Goal: Navigation & Orientation: Find specific page/section

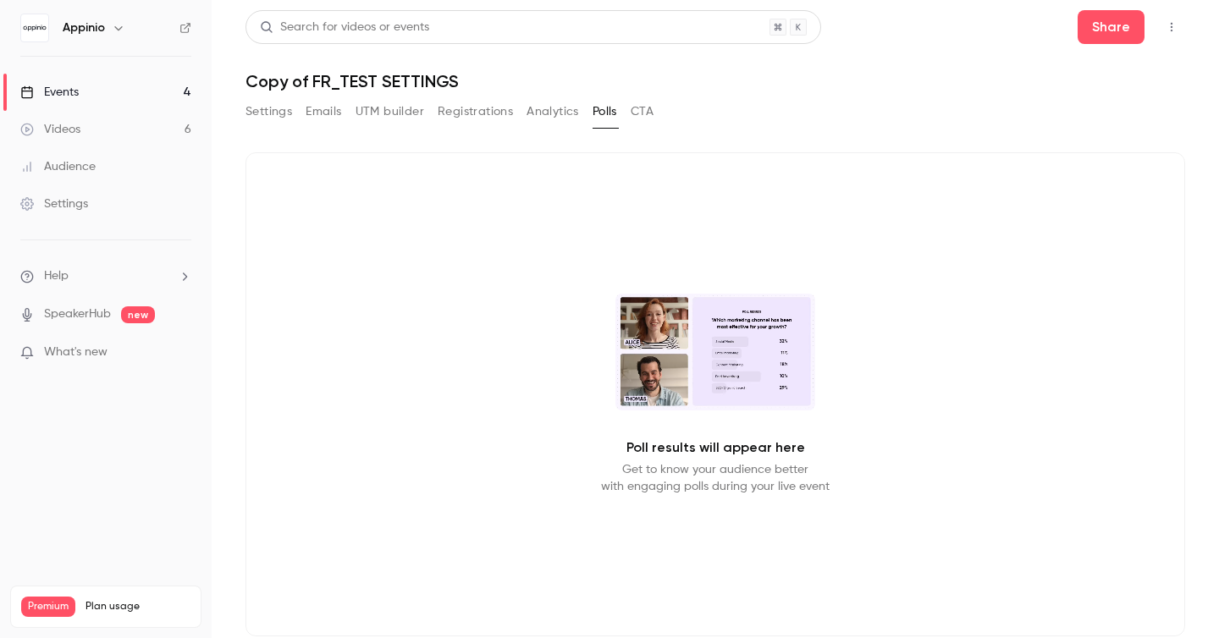
click at [573, 102] on button "Analytics" at bounding box center [552, 111] width 52 height 27
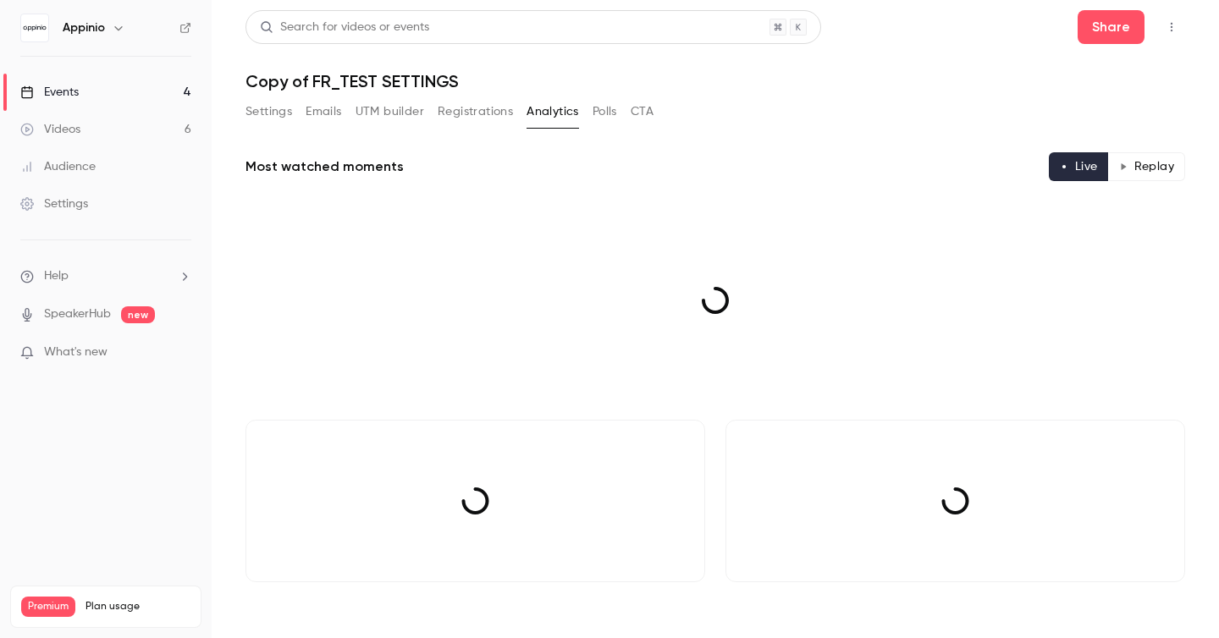
click at [600, 110] on button "Polls" at bounding box center [604, 111] width 25 height 27
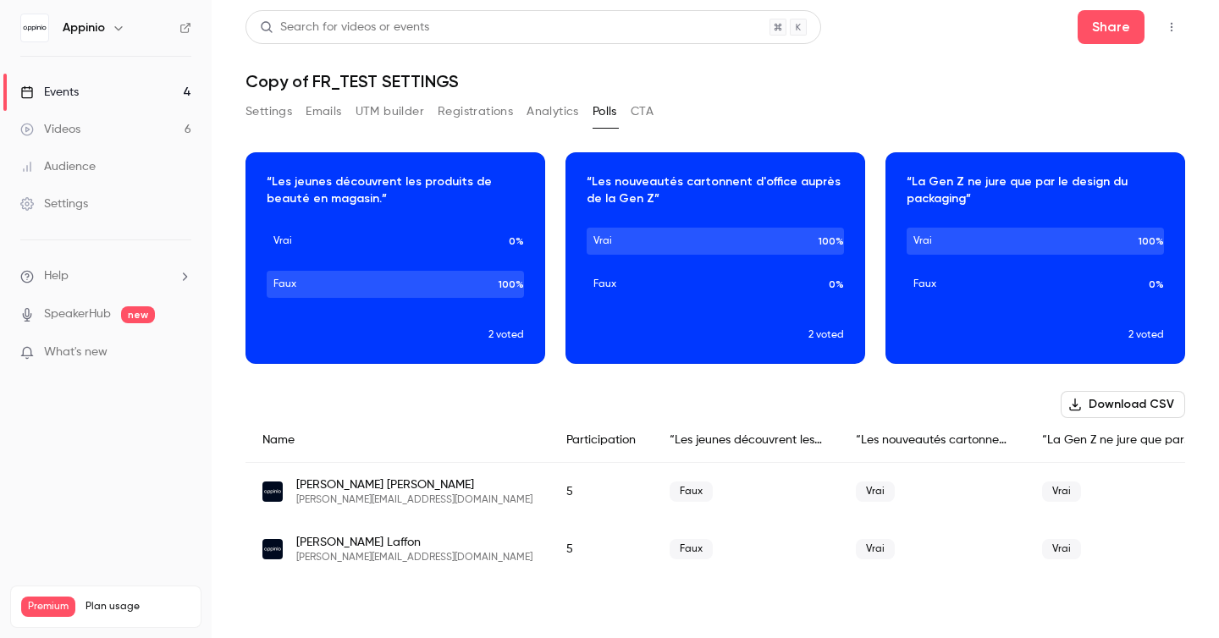
click at [265, 118] on button "Settings" at bounding box center [268, 111] width 47 height 27
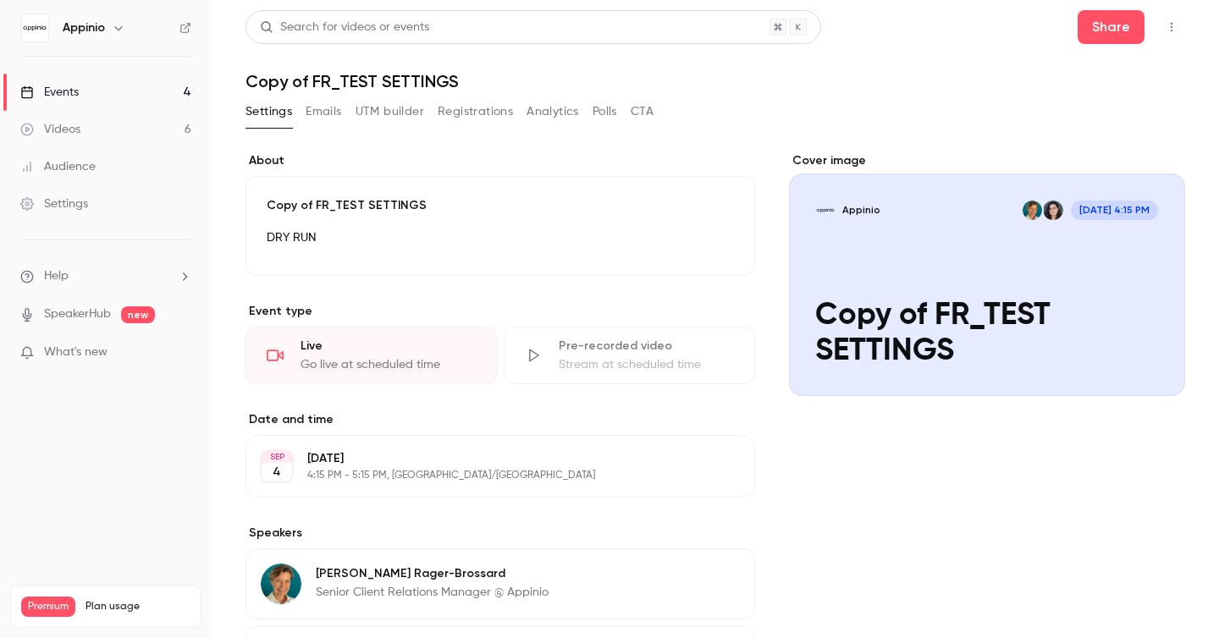
click at [544, 118] on button "Analytics" at bounding box center [552, 111] width 52 height 27
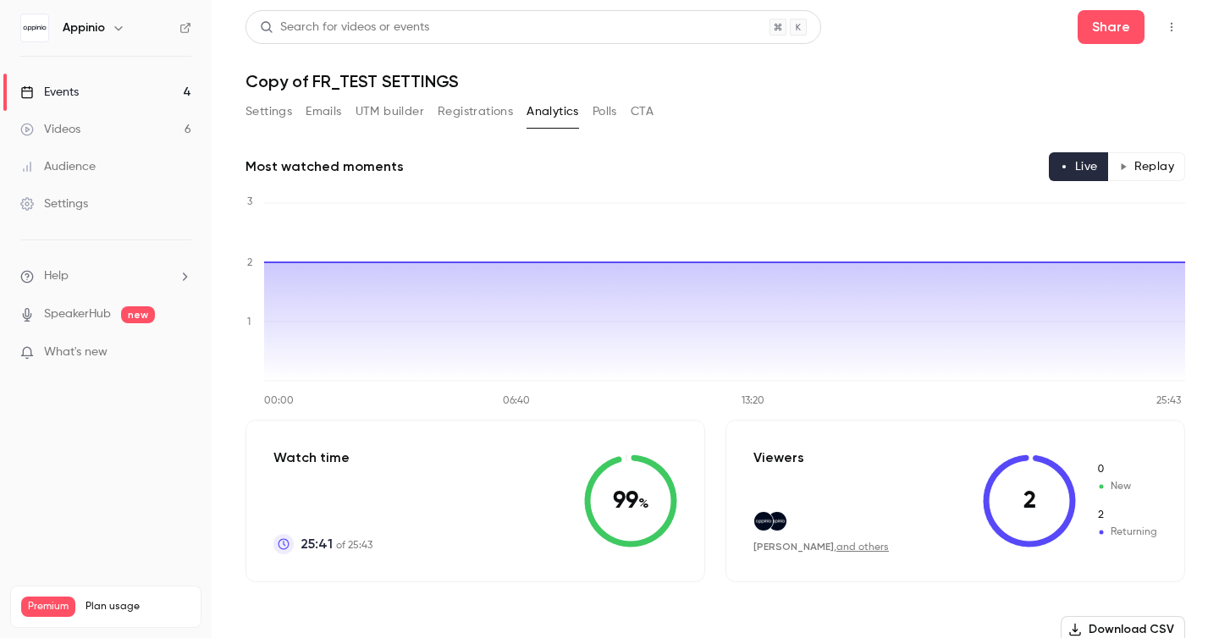
click at [603, 112] on button "Polls" at bounding box center [604, 111] width 25 height 27
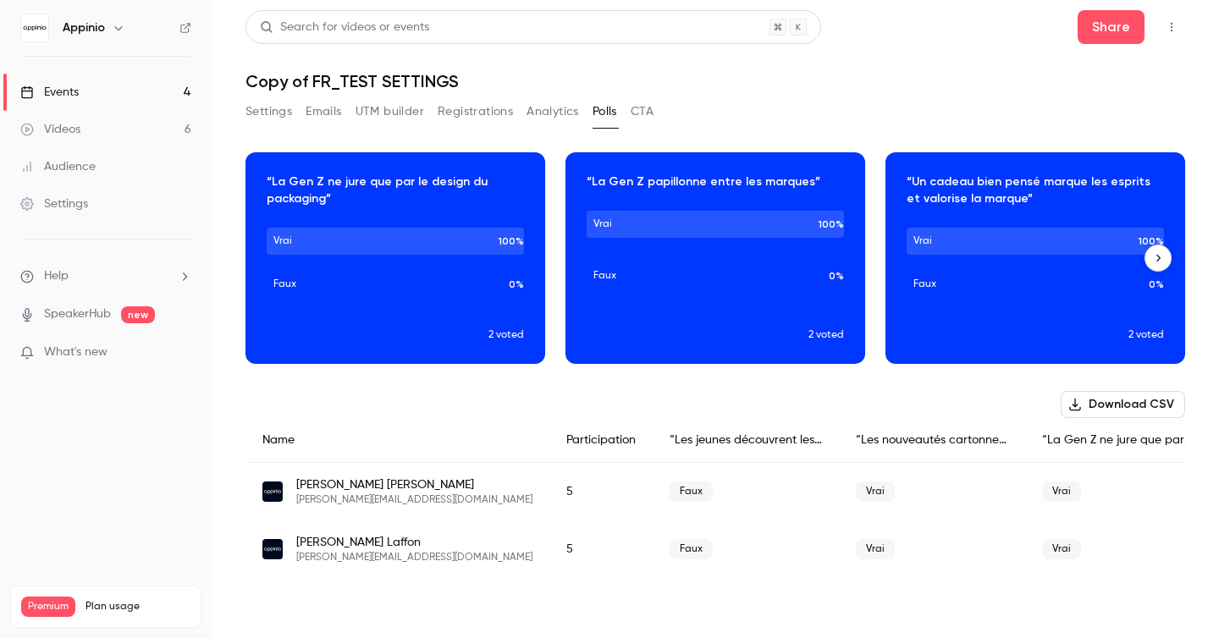
scroll to position [0, 640]
click at [649, 123] on button "CTA" at bounding box center [642, 111] width 23 height 27
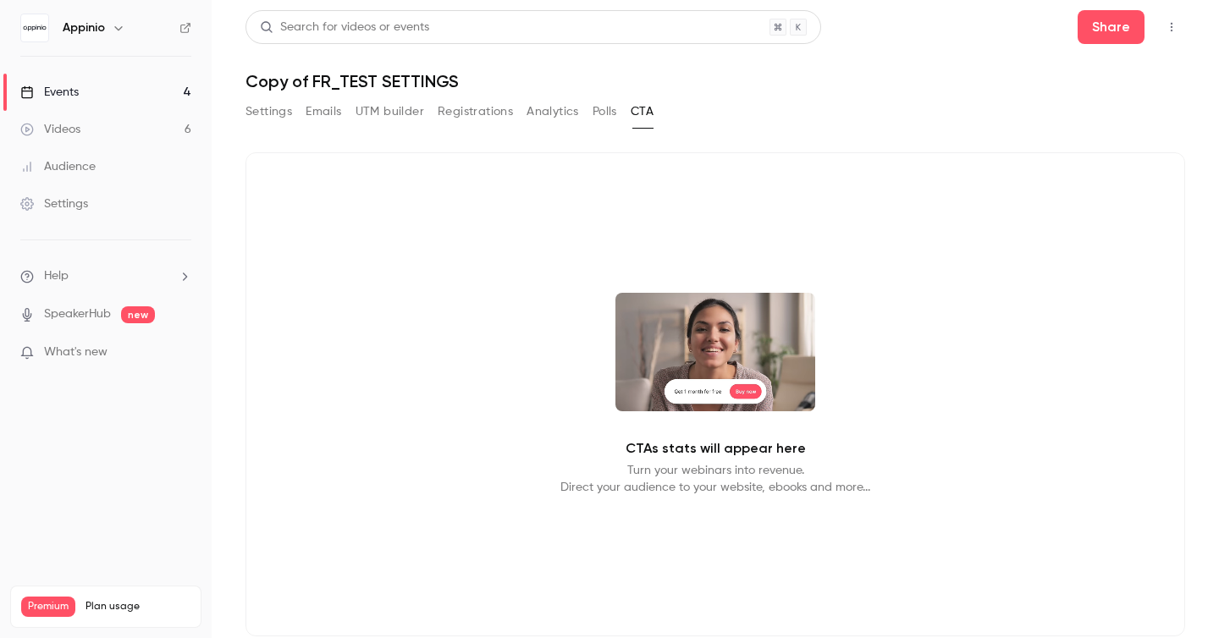
click at [482, 117] on button "Registrations" at bounding box center [475, 111] width 75 height 27
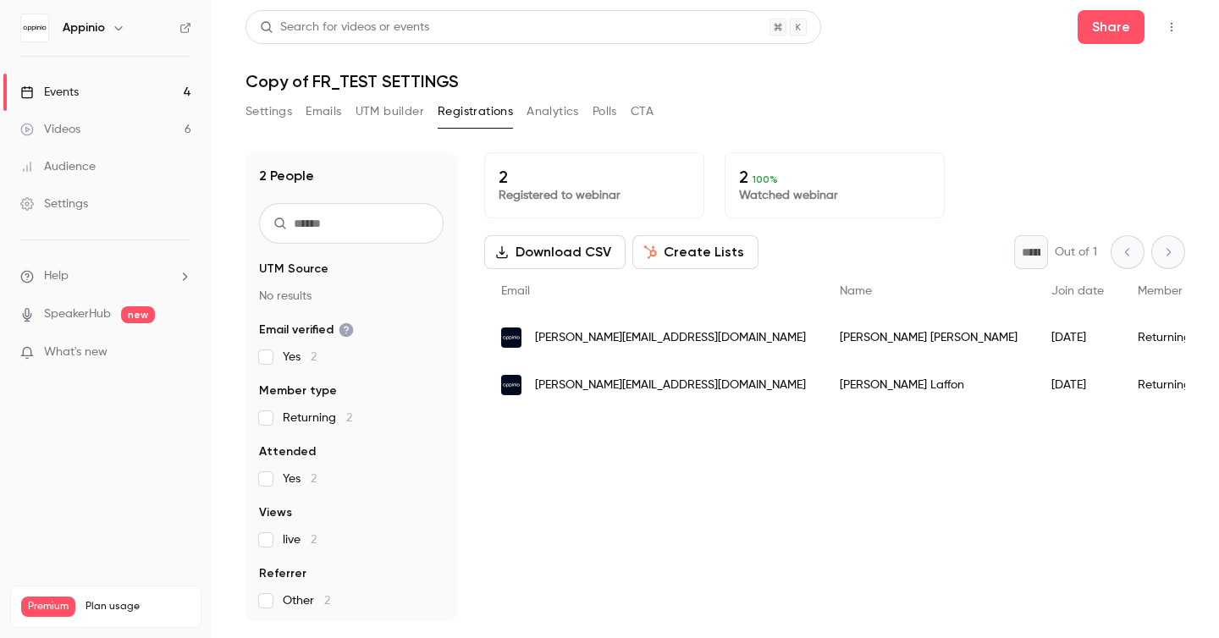
click at [380, 106] on button "UTM builder" at bounding box center [389, 111] width 69 height 27
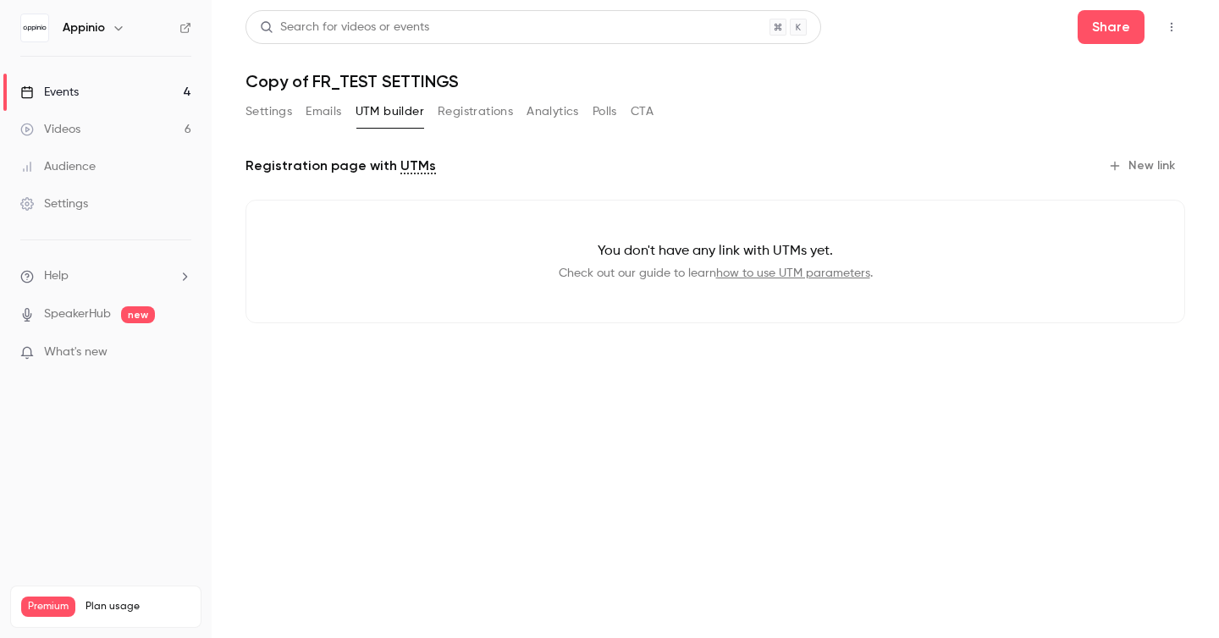
click at [313, 111] on button "Emails" at bounding box center [324, 111] width 36 height 27
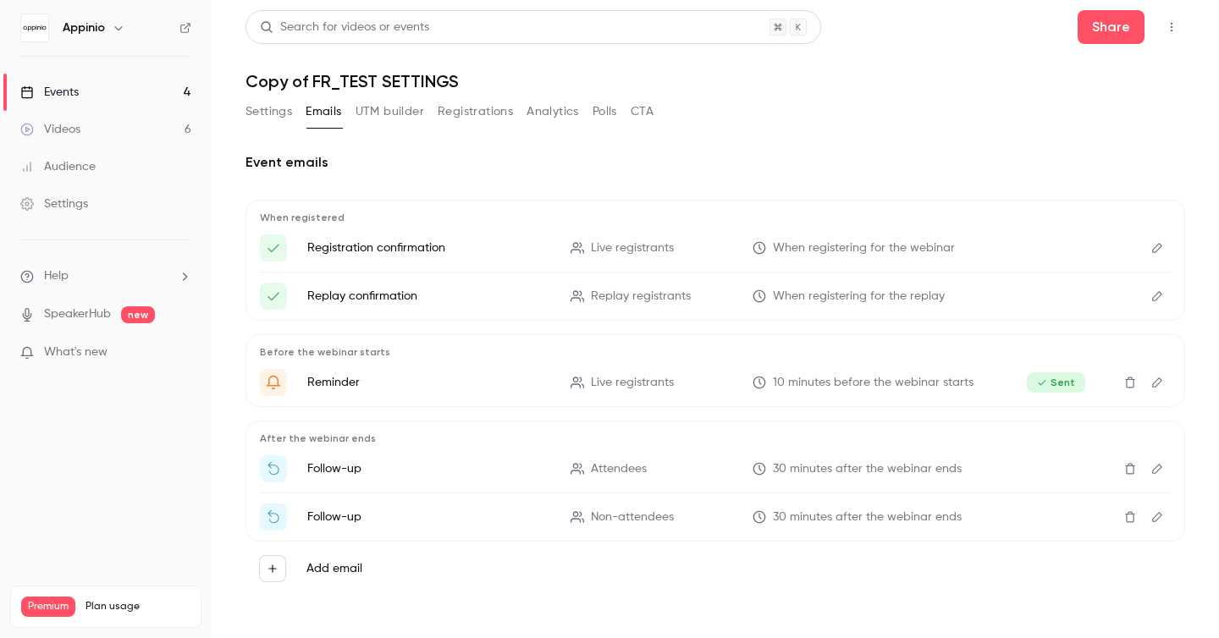
click at [261, 112] on button "Settings" at bounding box center [268, 111] width 47 height 27
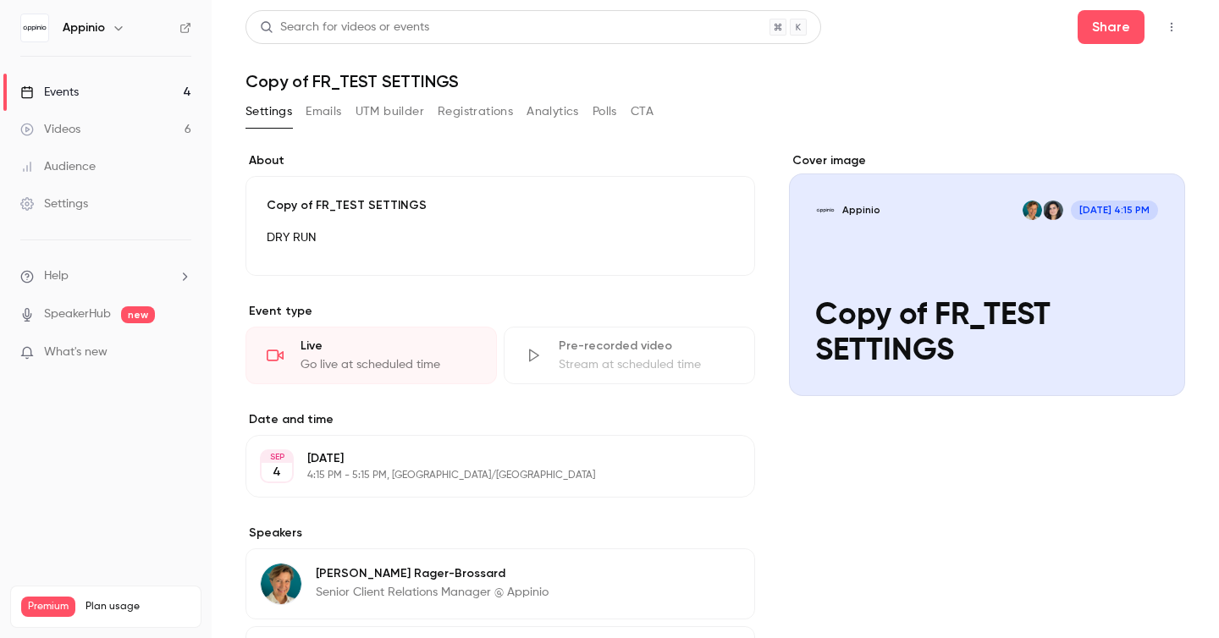
click at [559, 112] on button "Analytics" at bounding box center [552, 111] width 52 height 27
